Goal: Check status

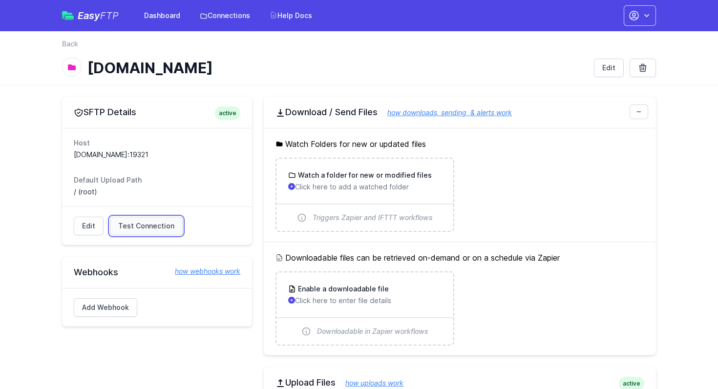
click at [127, 229] on span "Test Connection" at bounding box center [146, 226] width 56 height 10
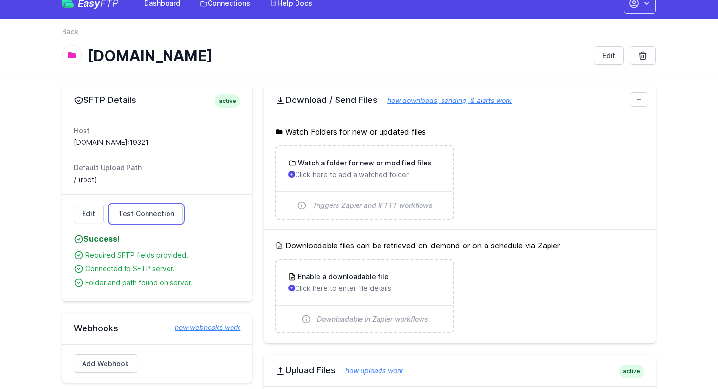
scroll to position [13, 0]
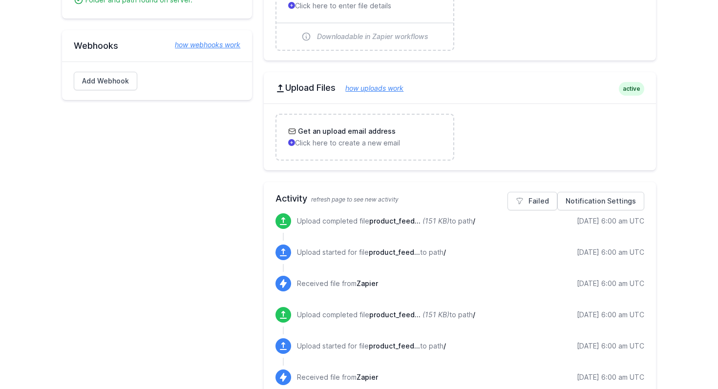
scroll to position [384, 0]
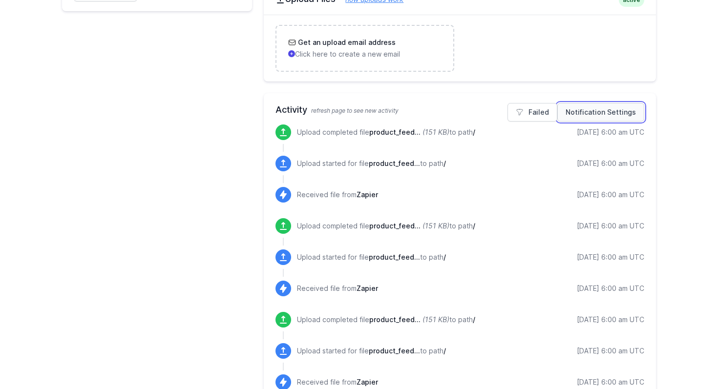
click at [586, 116] on link "Notification Settings" at bounding box center [601, 112] width 87 height 19
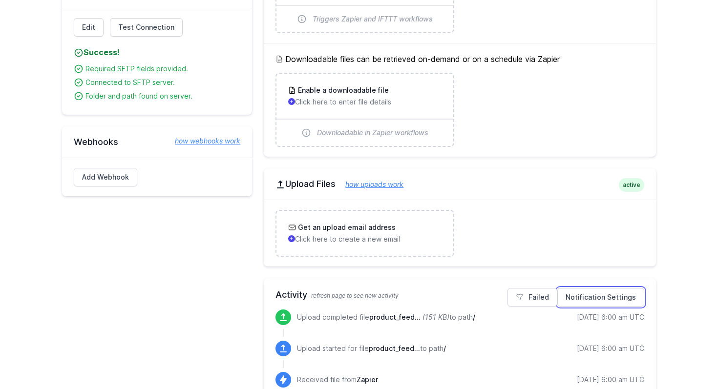
scroll to position [0, 0]
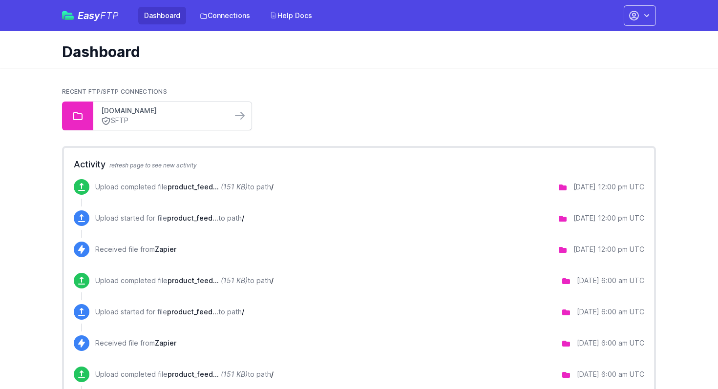
click at [197, 112] on link "[DOMAIN_NAME]" at bounding box center [162, 111] width 123 height 10
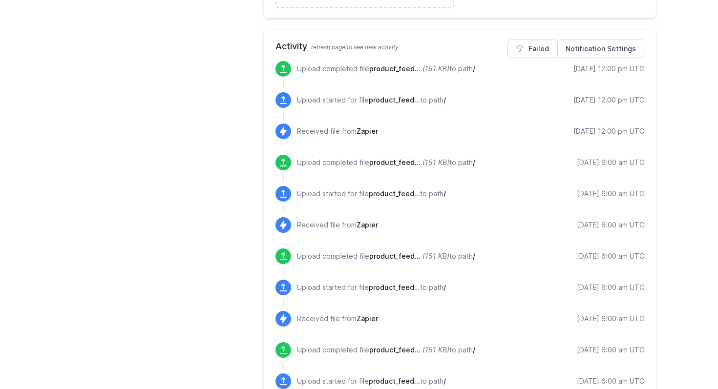
scroll to position [452, 0]
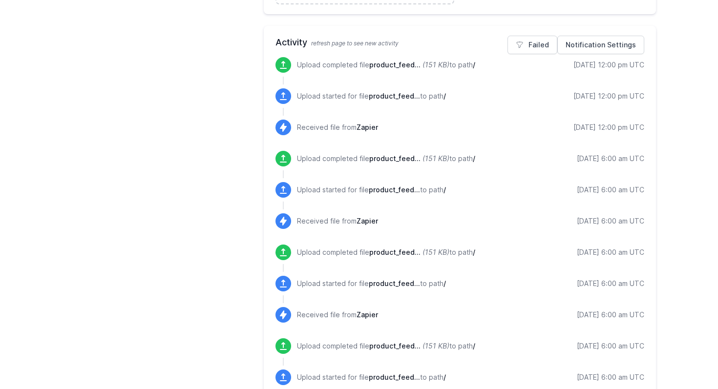
click at [583, 62] on div "[DATE] 12:00 pm UTC" at bounding box center [609, 65] width 71 height 10
click at [383, 64] on span "product_feed..." at bounding box center [394, 65] width 51 height 8
